Goal: Task Accomplishment & Management: Use online tool/utility

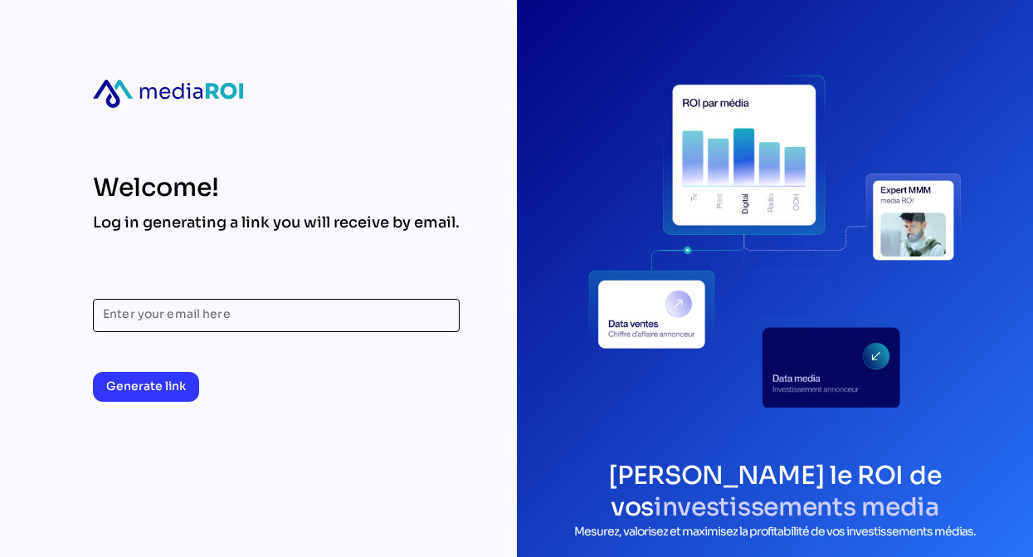
click at [254, 311] on input "Enter your email here" at bounding box center [276, 315] width 347 height 33
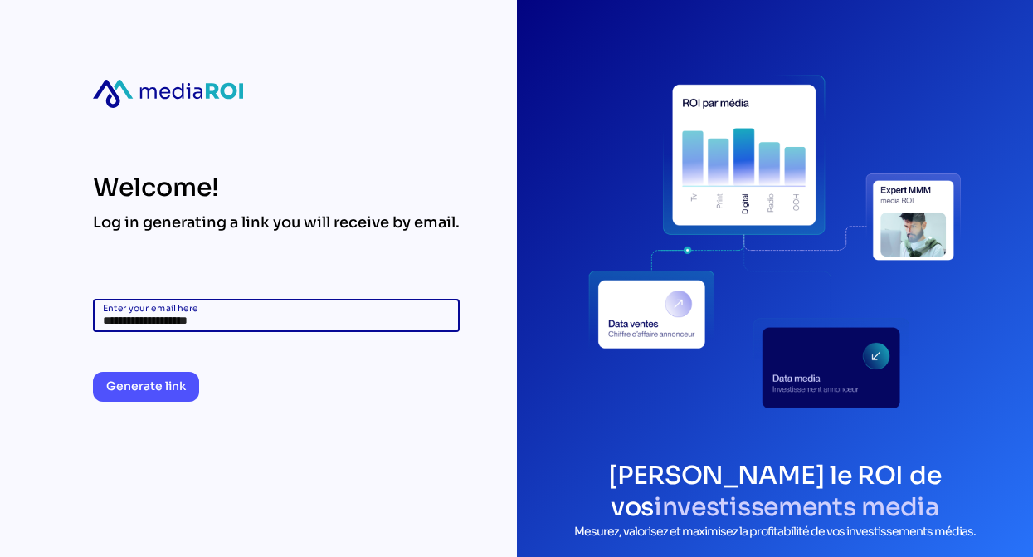
type input "**********"
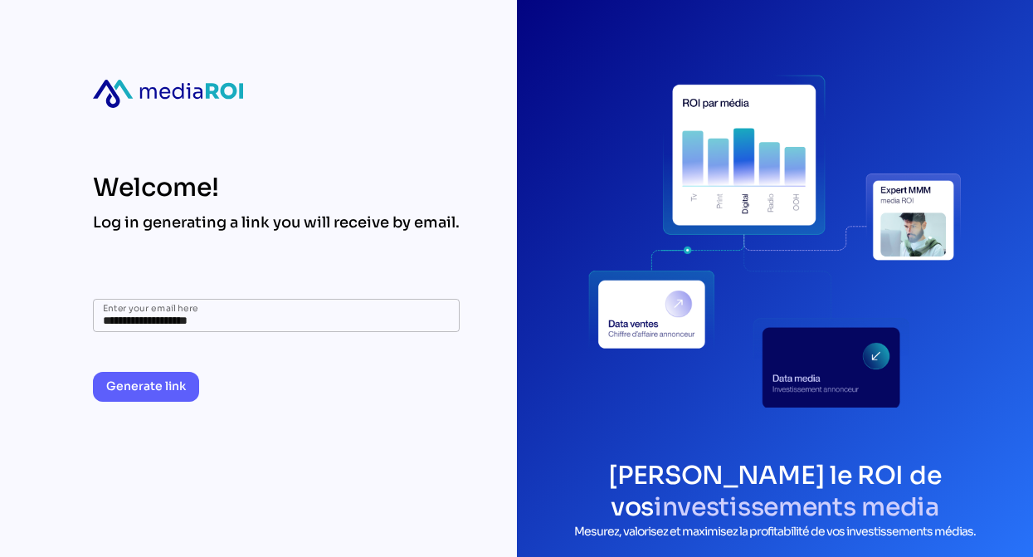
click at [165, 388] on span "Generate link" at bounding box center [146, 386] width 80 height 20
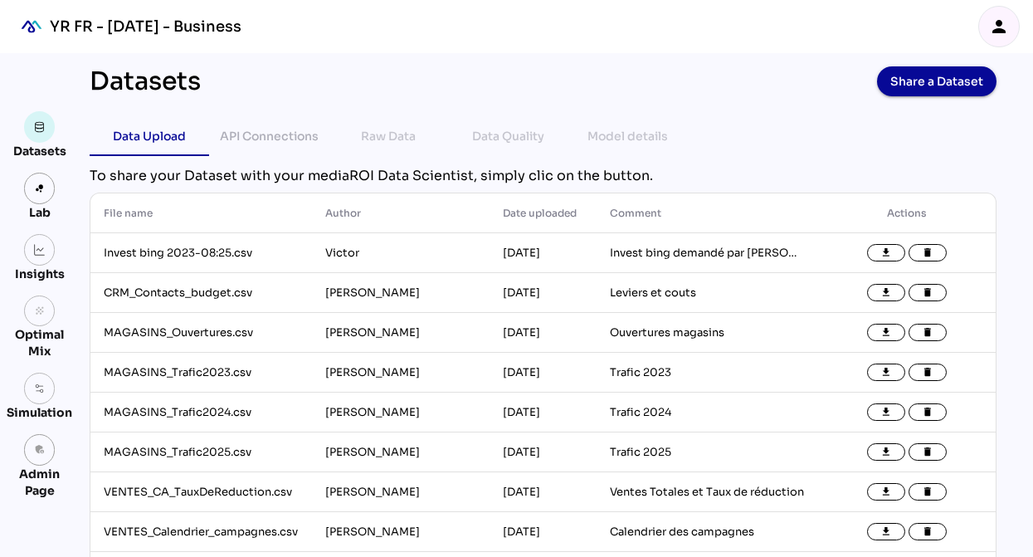
click at [990, 17] on icon "person" at bounding box center [999, 27] width 20 height 20
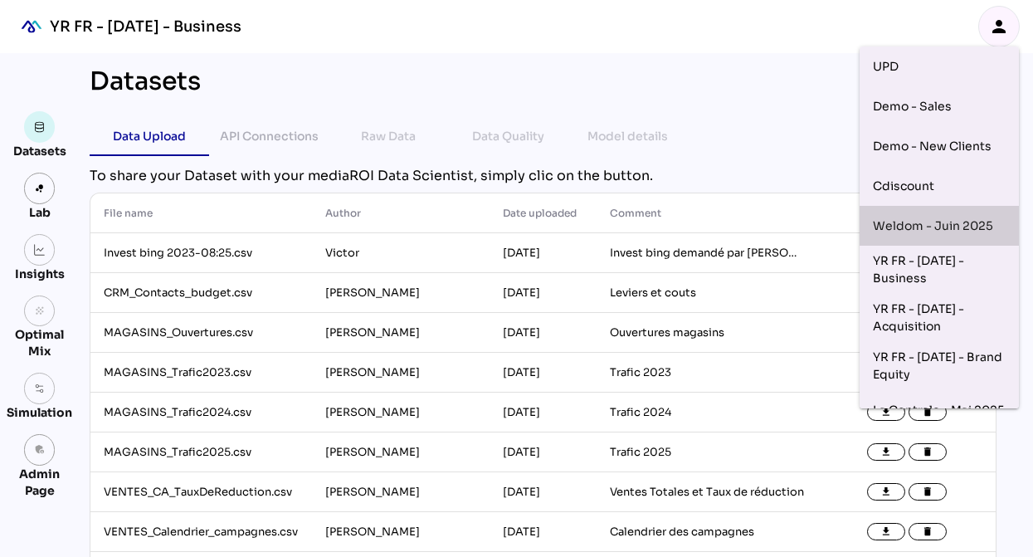
click at [952, 224] on div "Weldom - Juin 2025" at bounding box center [938, 225] width 133 height 27
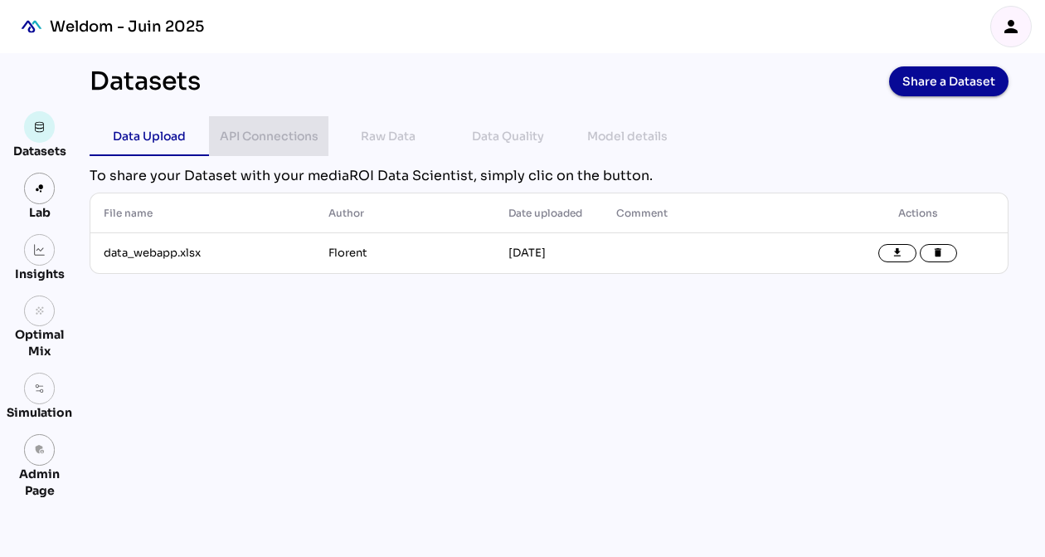
click at [254, 129] on div "API Connections" at bounding box center [269, 136] width 99 height 20
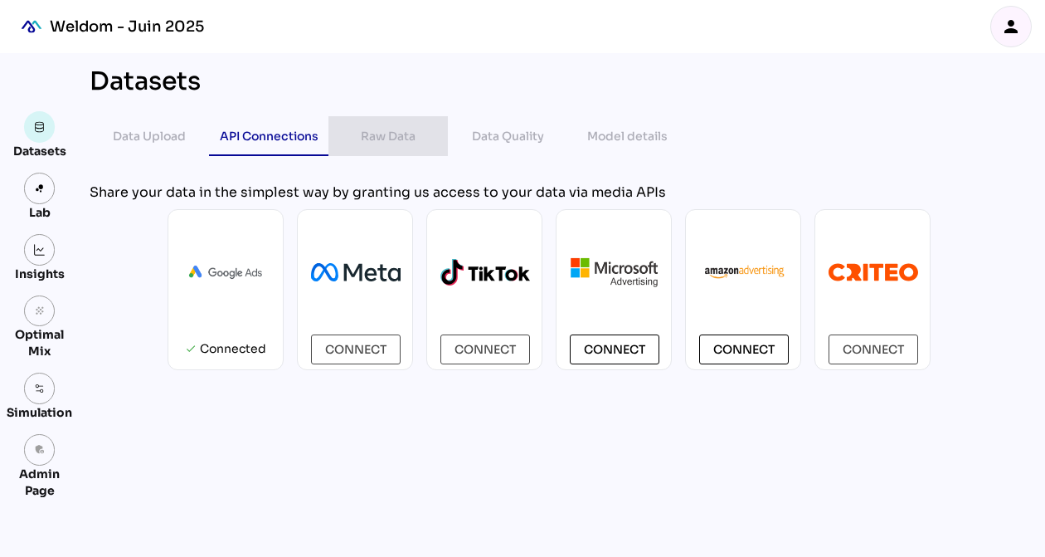
click at [379, 142] on div "Raw Data" at bounding box center [388, 136] width 55 height 20
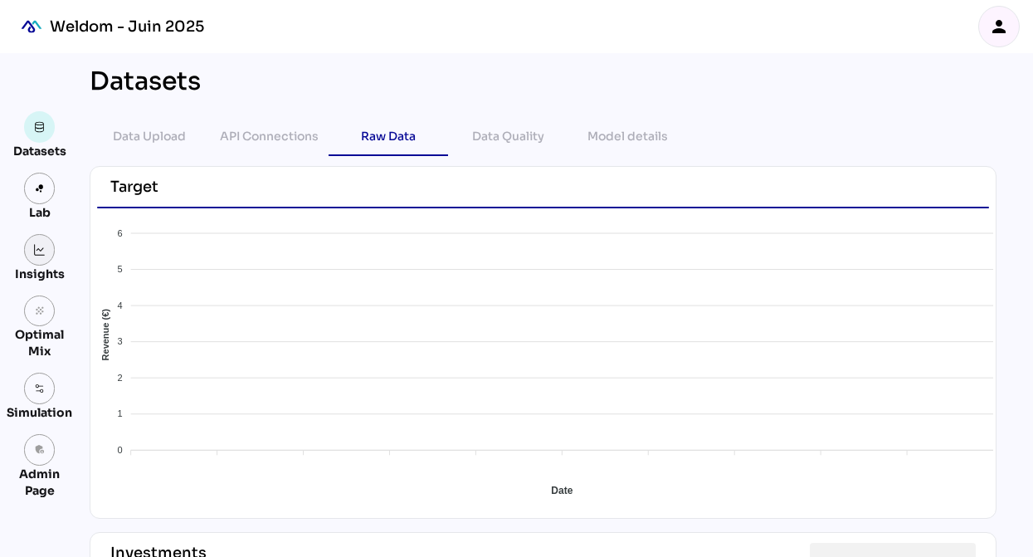
click at [40, 248] on img at bounding box center [40, 250] width 12 height 12
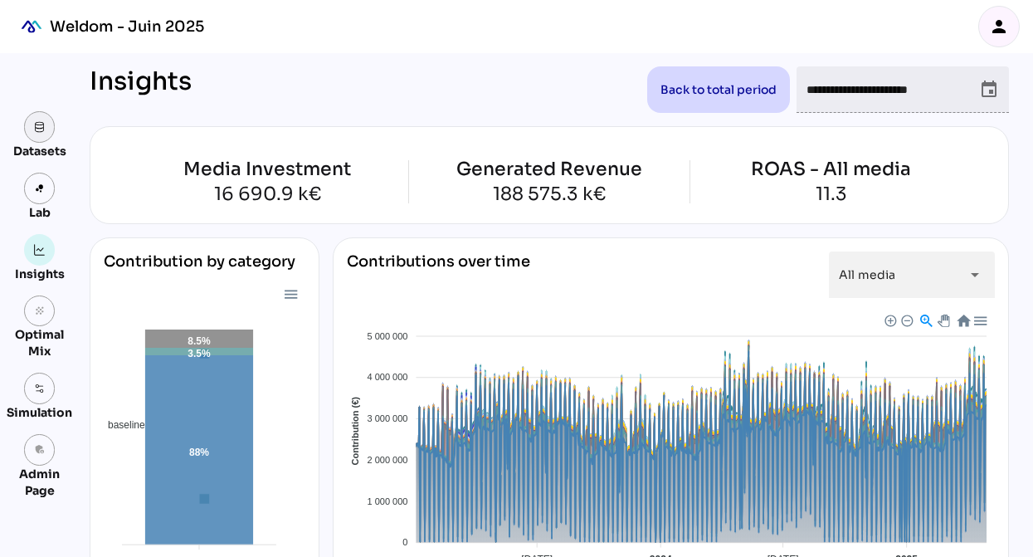
click at [51, 126] on link at bounding box center [40, 127] width 32 height 32
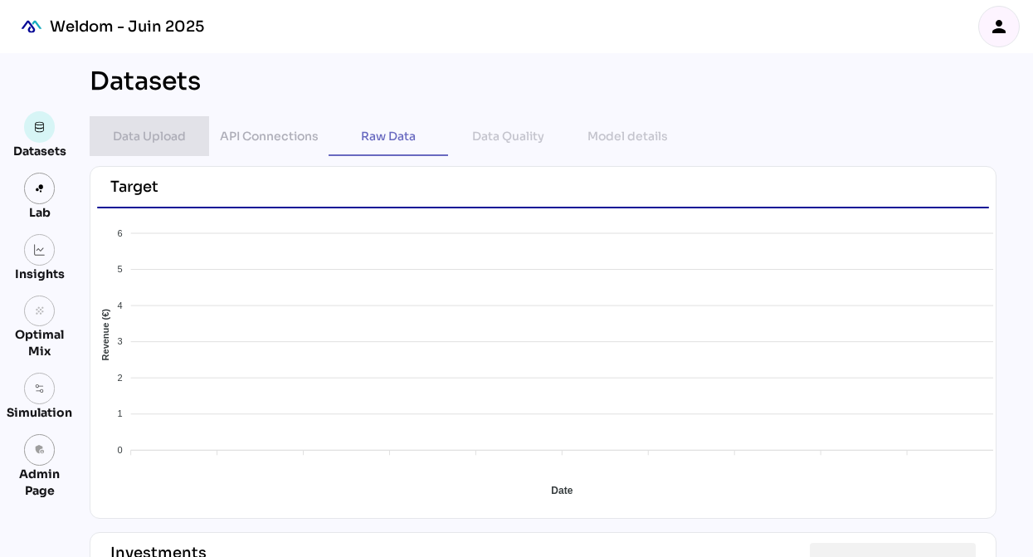
click at [158, 139] on div "Data Upload" at bounding box center [149, 136] width 73 height 20
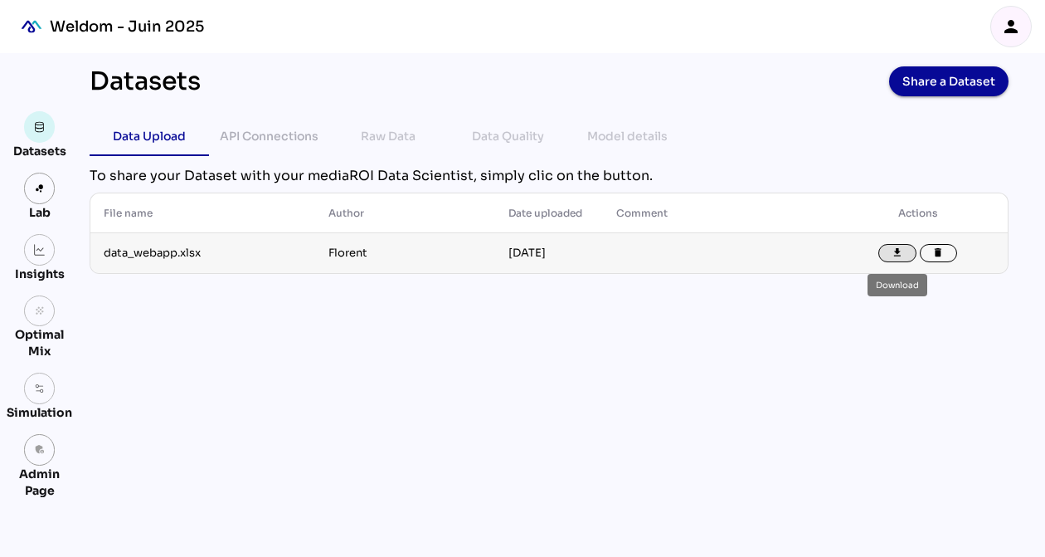
click at [893, 246] on button "file_download" at bounding box center [897, 253] width 38 height 18
